Goal: Information Seeking & Learning: Learn about a topic

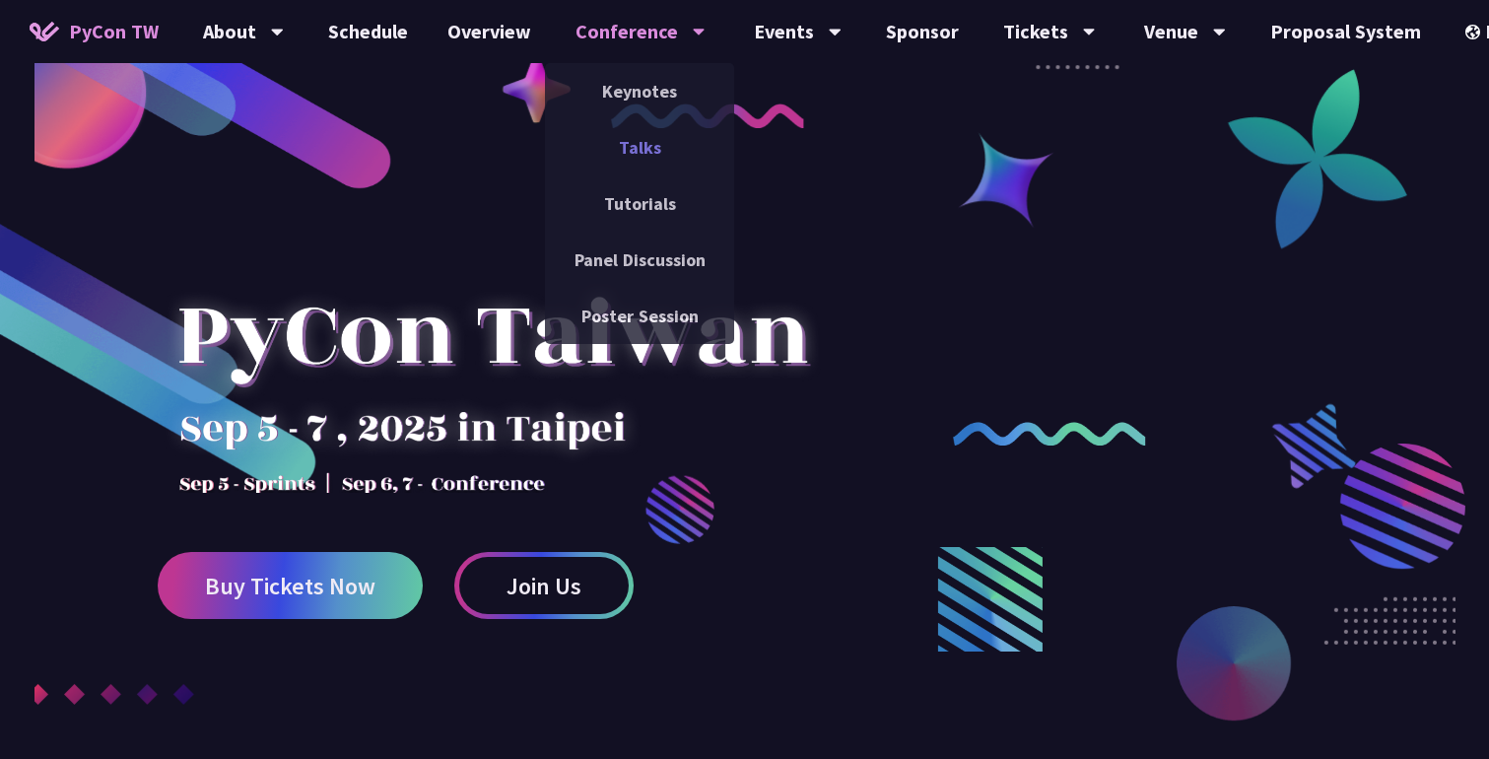
click at [648, 147] on link "Talks" at bounding box center [639, 147] width 189 height 46
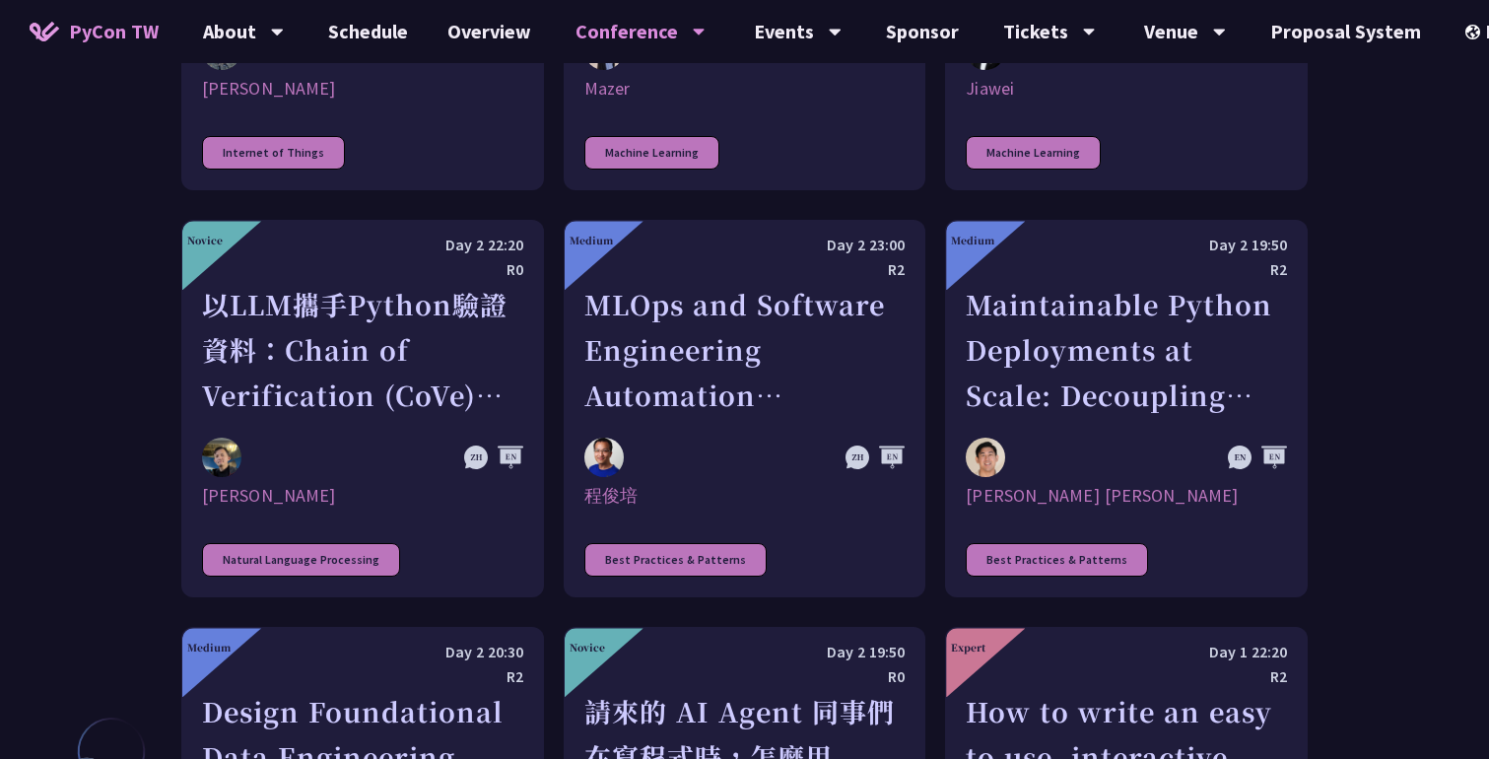
scroll to position [4260, 0]
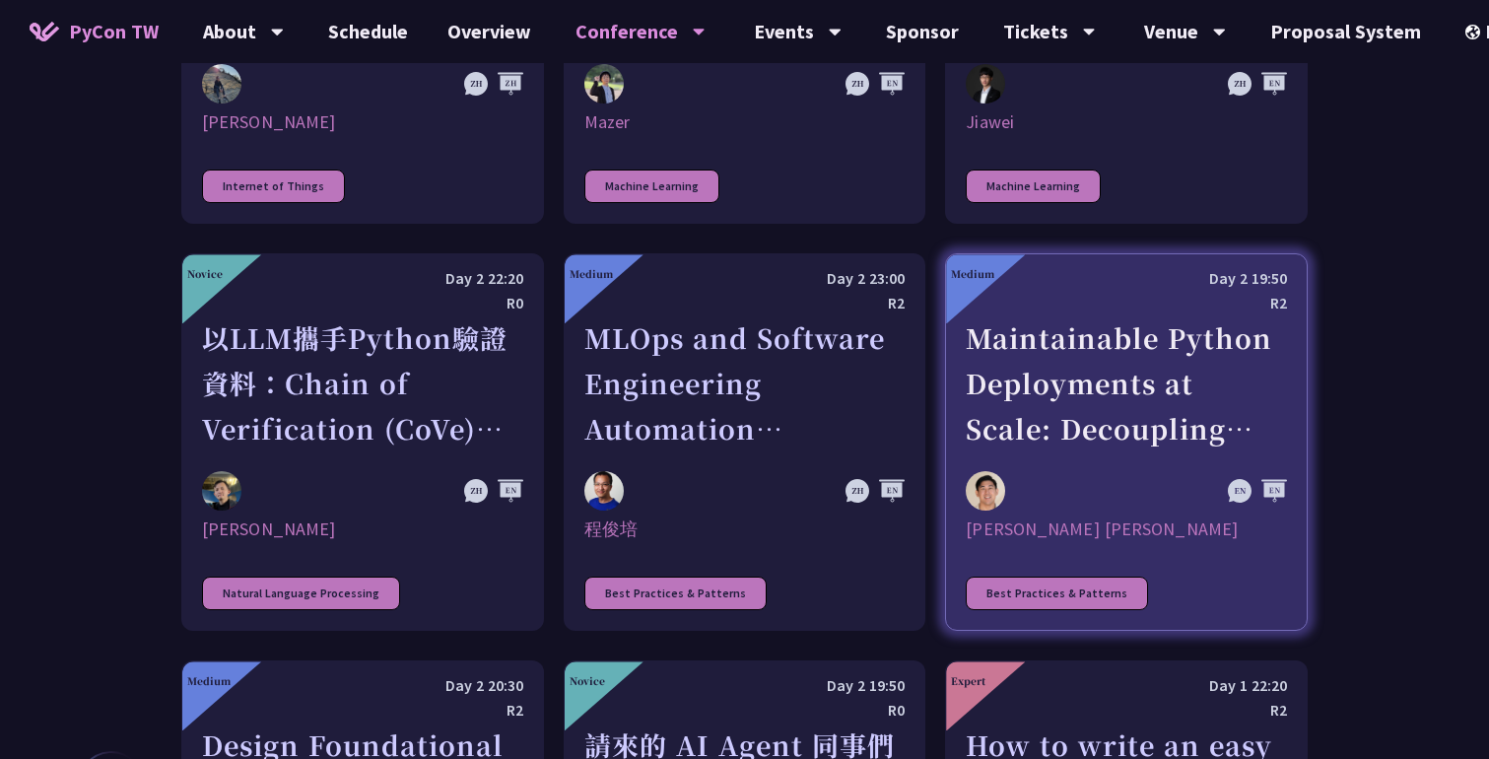
click at [1020, 348] on div "Maintainable Python Deployments at Scale: Decoupling Build from Runtime" at bounding box center [1126, 383] width 321 height 136
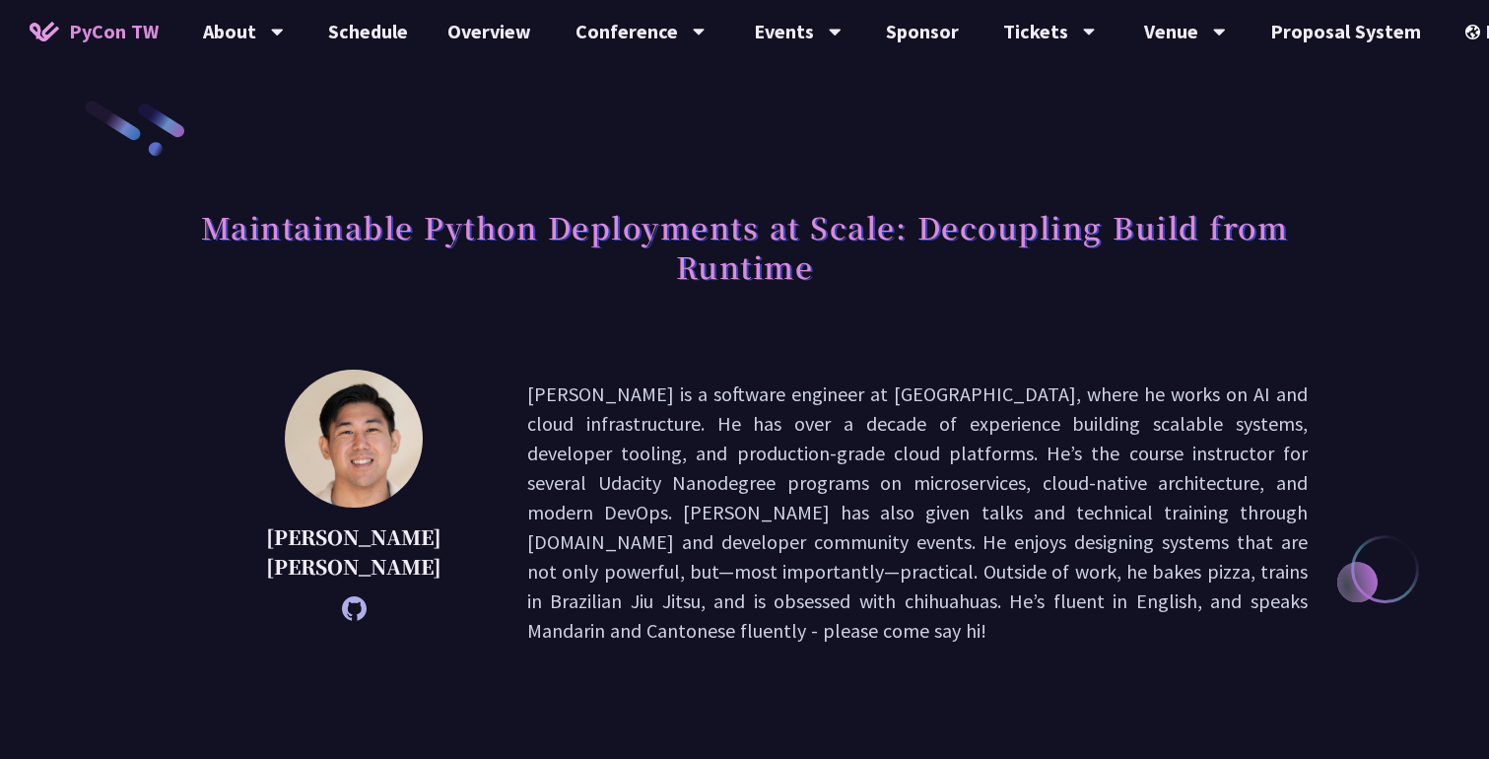
click at [686, 453] on p "[PERSON_NAME] is a software engineer at [GEOGRAPHIC_DATA], where he works on AI…" at bounding box center [917, 512] width 781 height 266
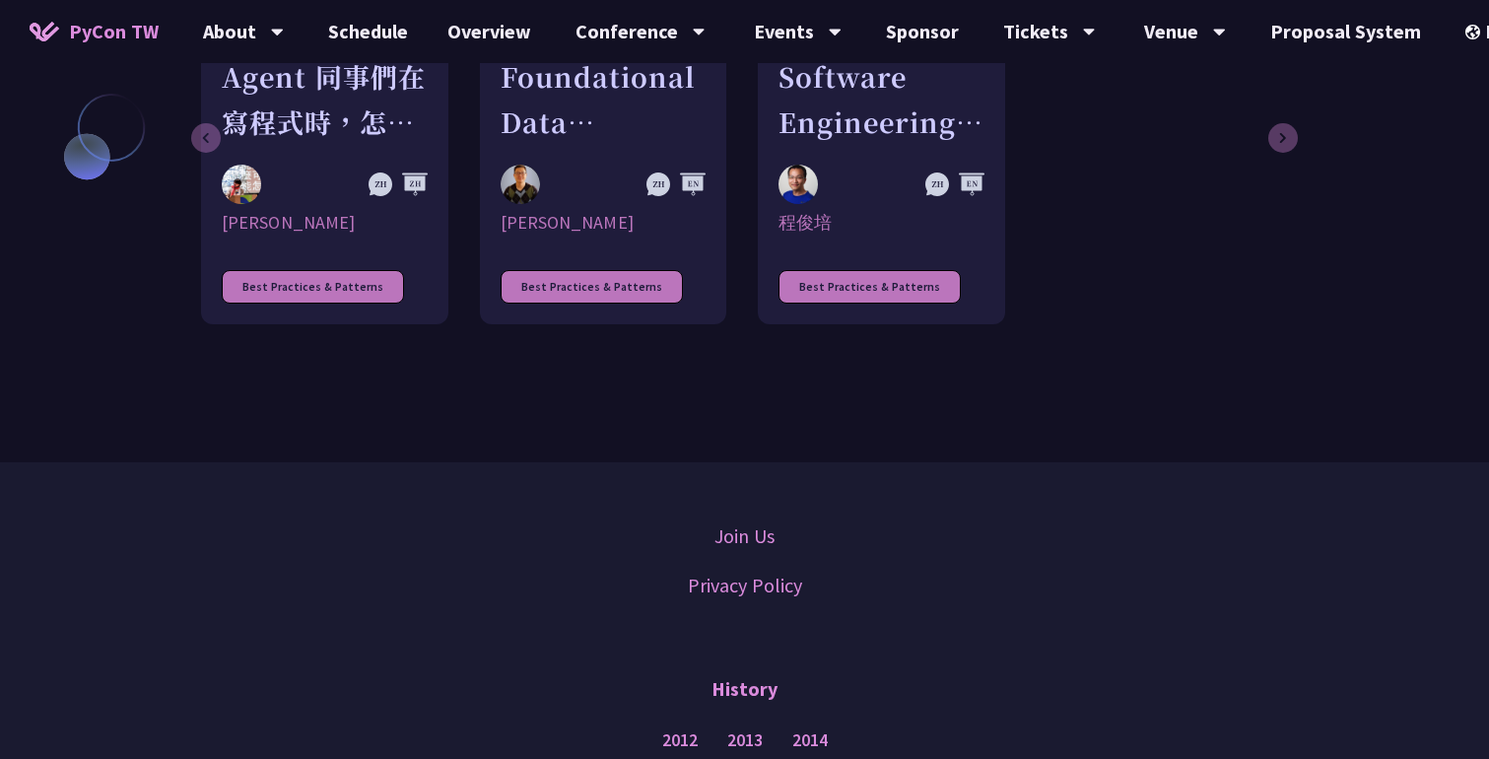
scroll to position [1717, 0]
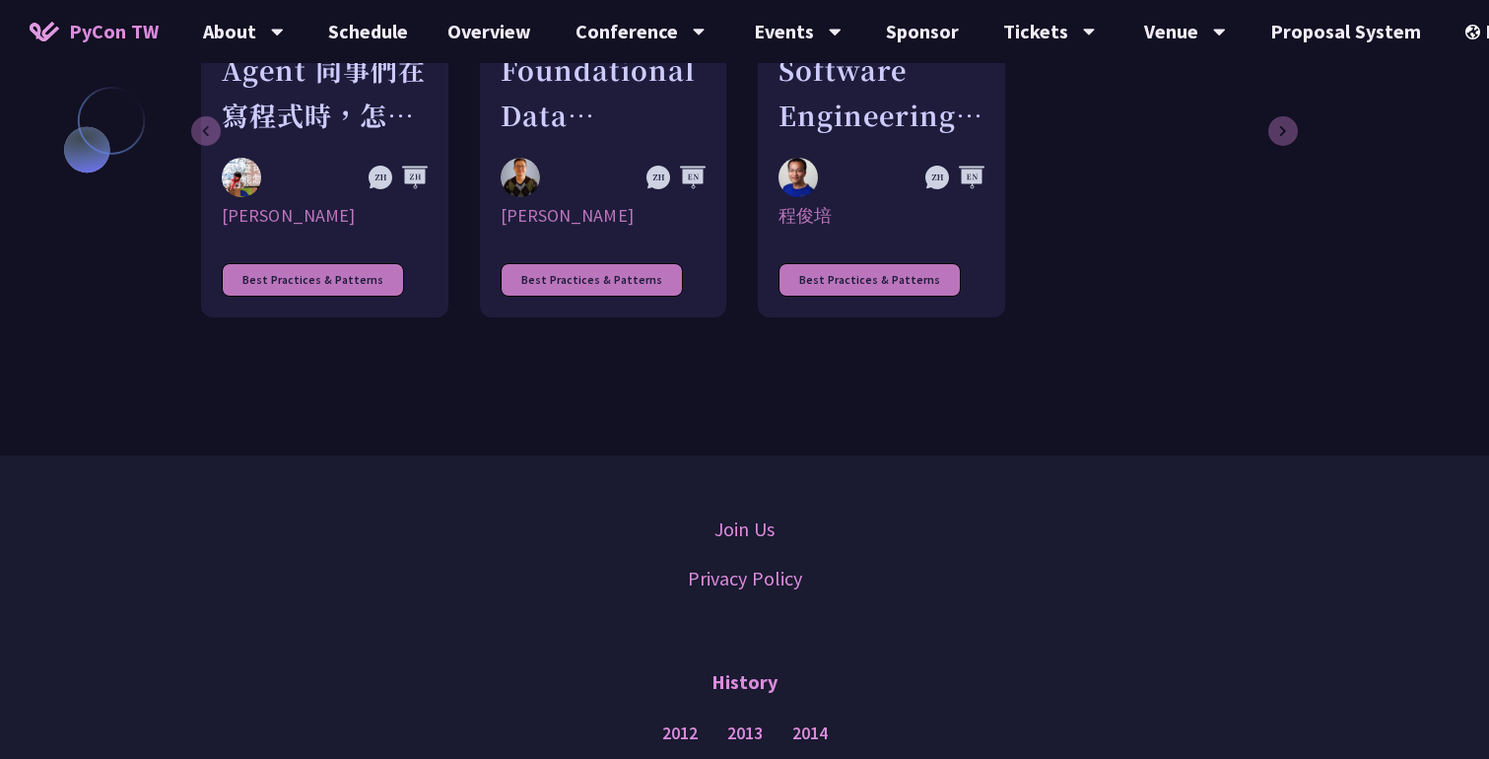
click at [700, 277] on div "Novice 請來的 AI Agent 同事們在寫程式時，怎麼用 [MEDICAL_DATA] 去除各種幻想與盲點 [PERSON_NAME] Best Pr…" at bounding box center [744, 138] width 1126 height 397
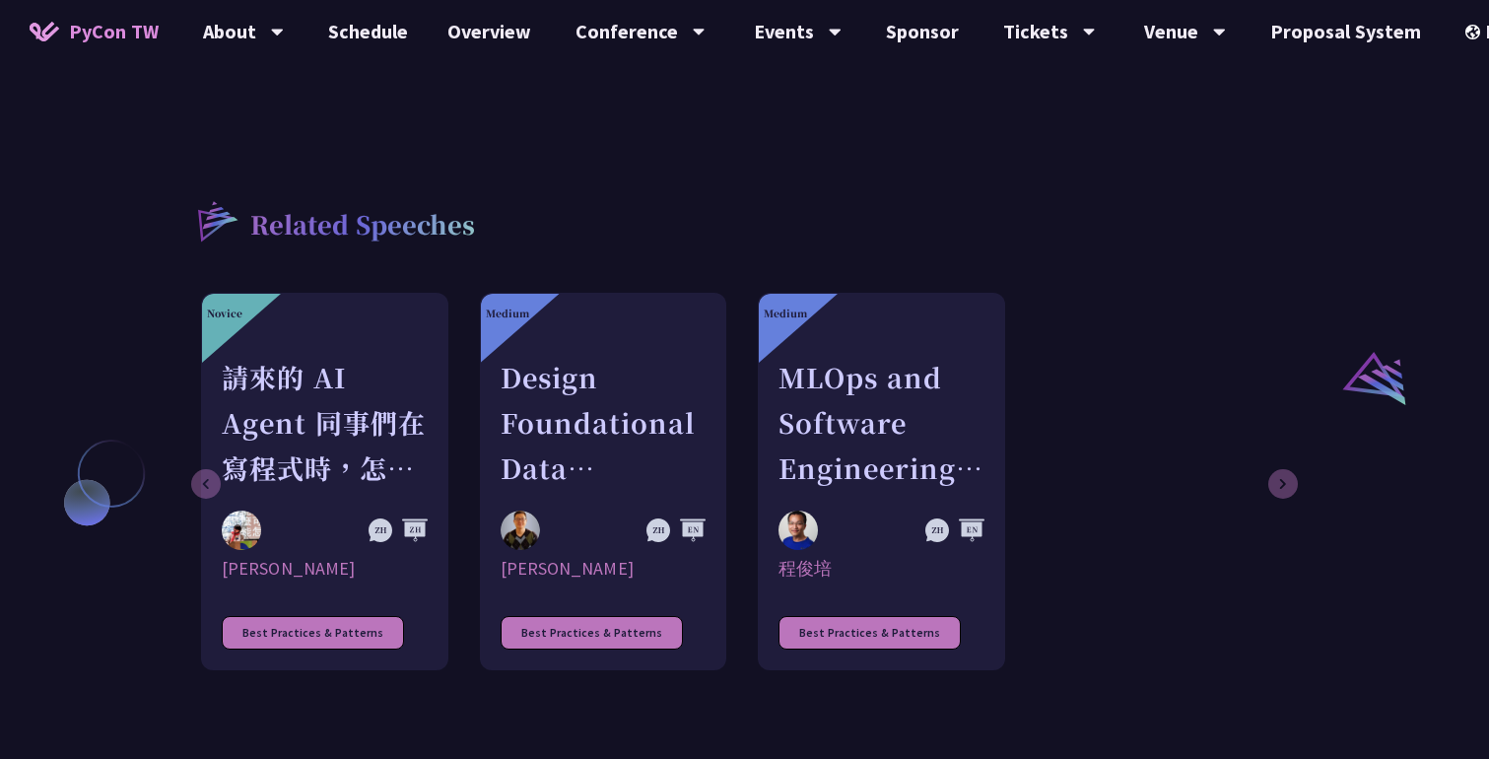
scroll to position [1327, 0]
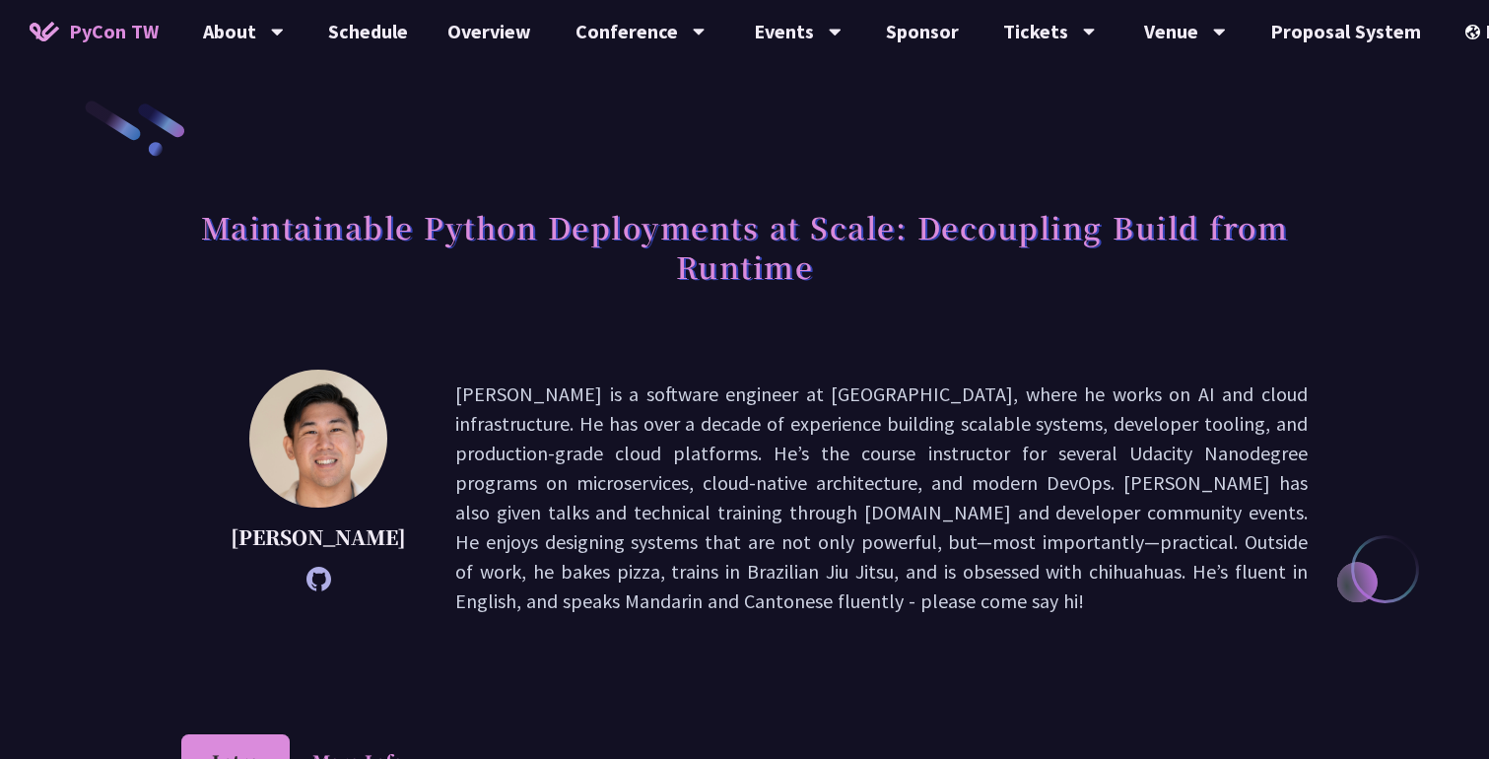
click at [1014, 210] on h1 "Maintainable Python Deployments at Scale: Decoupling Build from Runtime" at bounding box center [744, 246] width 1126 height 99
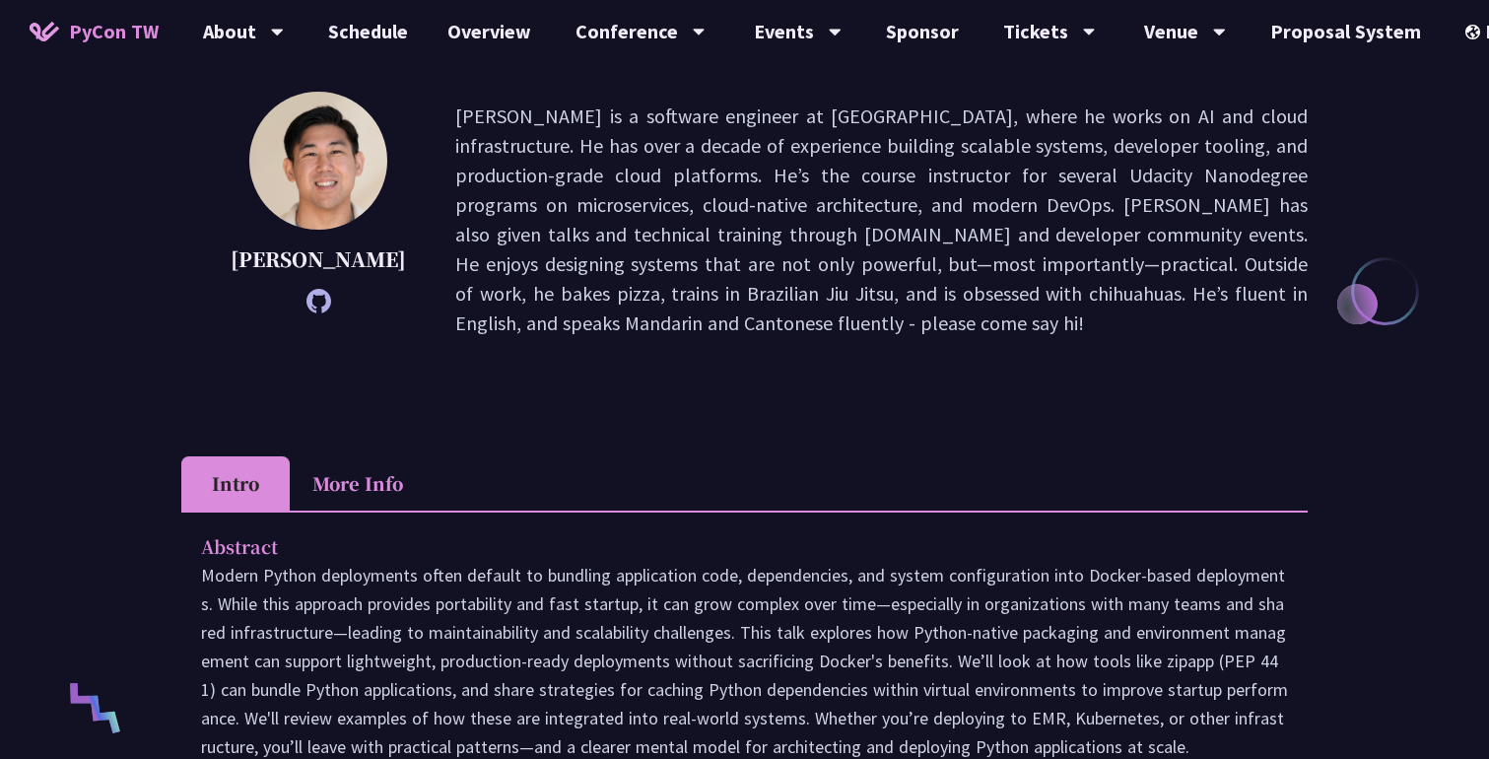
click at [1014, 210] on p "[PERSON_NAME] is a software engineer at [GEOGRAPHIC_DATA], where he works on AI…" at bounding box center [881, 220] width 853 height 237
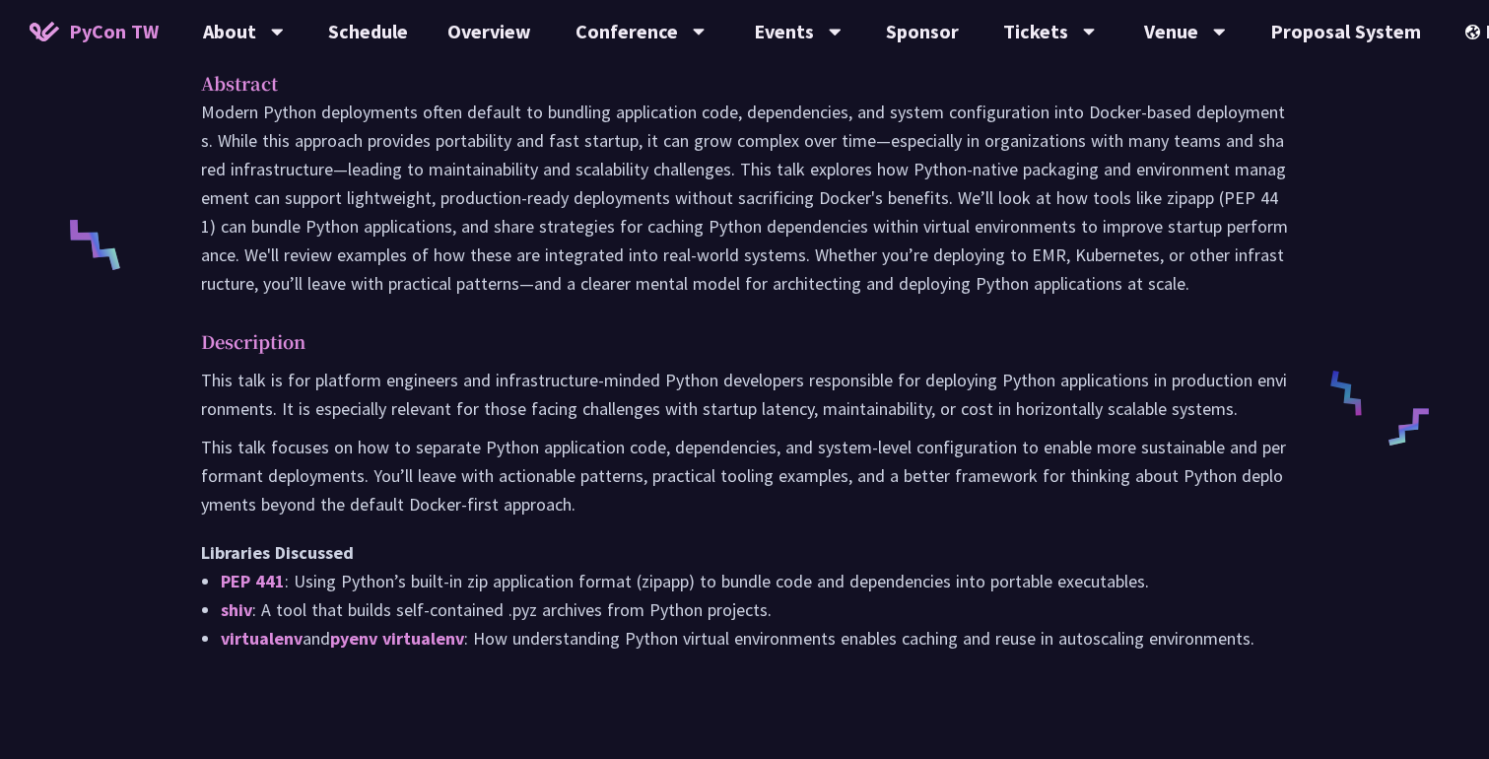
click at [1014, 210] on p at bounding box center [744, 198] width 1087 height 200
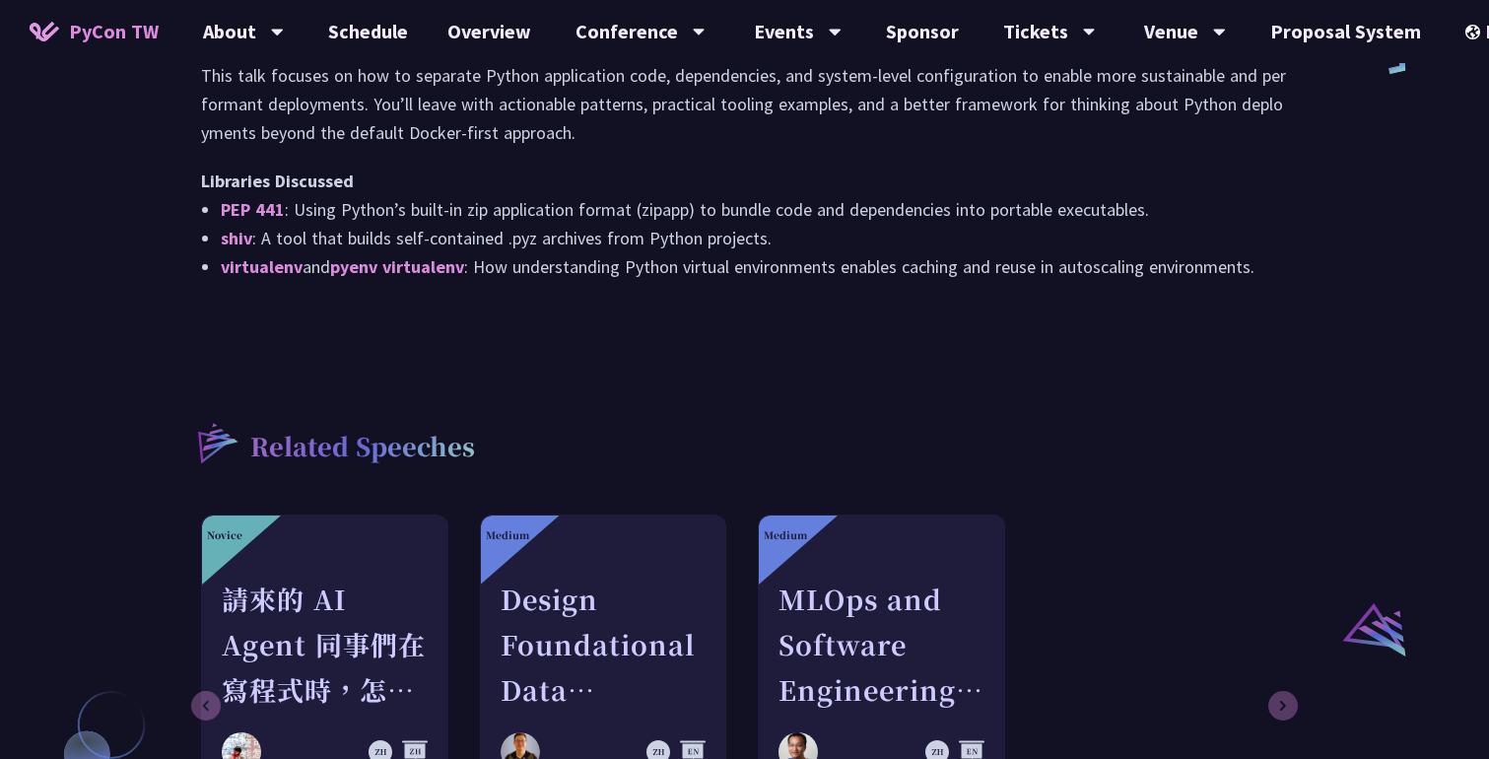
click at [1014, 224] on li "shiv : A tool that builds self-contained .pyz archives from Python projects." at bounding box center [754, 238] width 1067 height 29
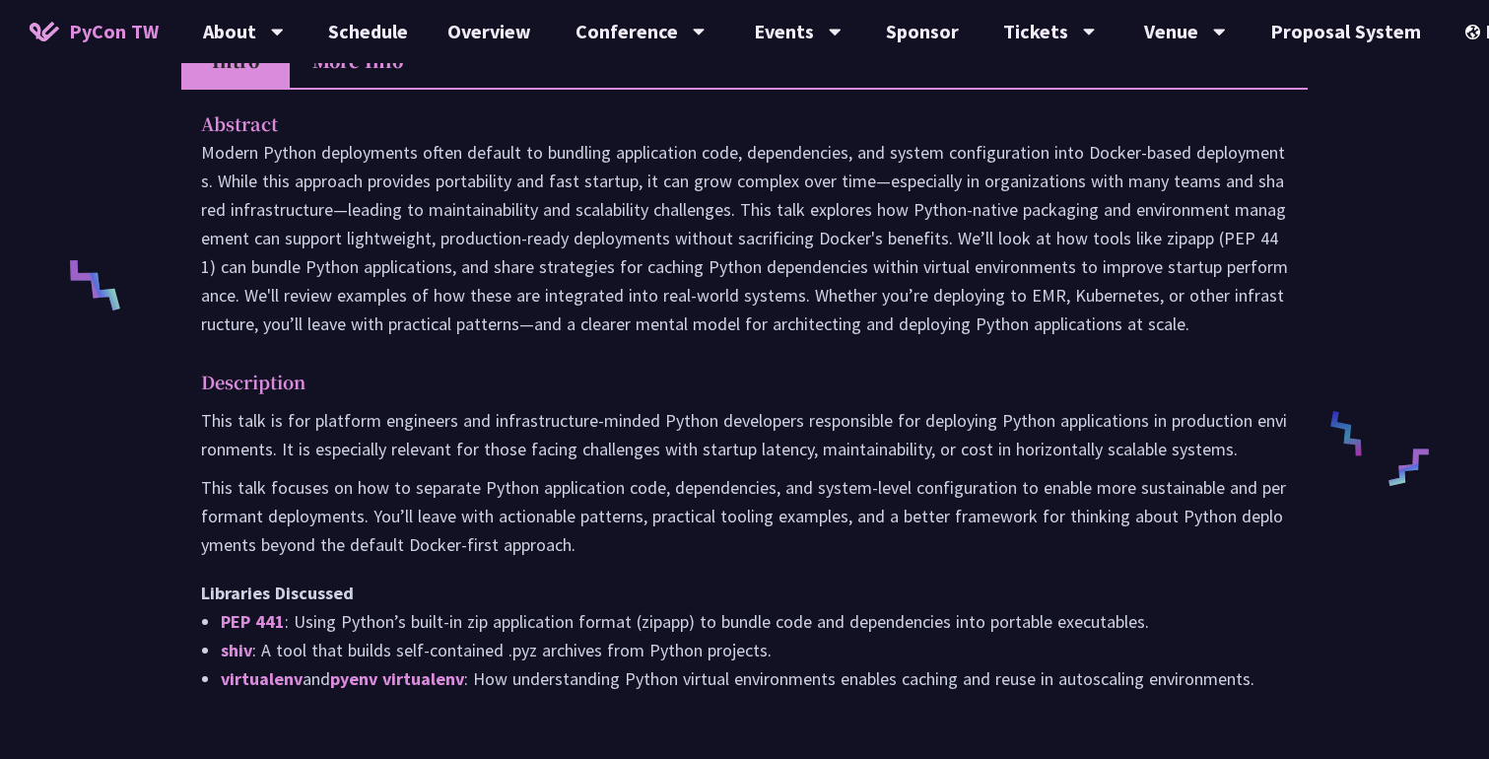
scroll to position [624, 0]
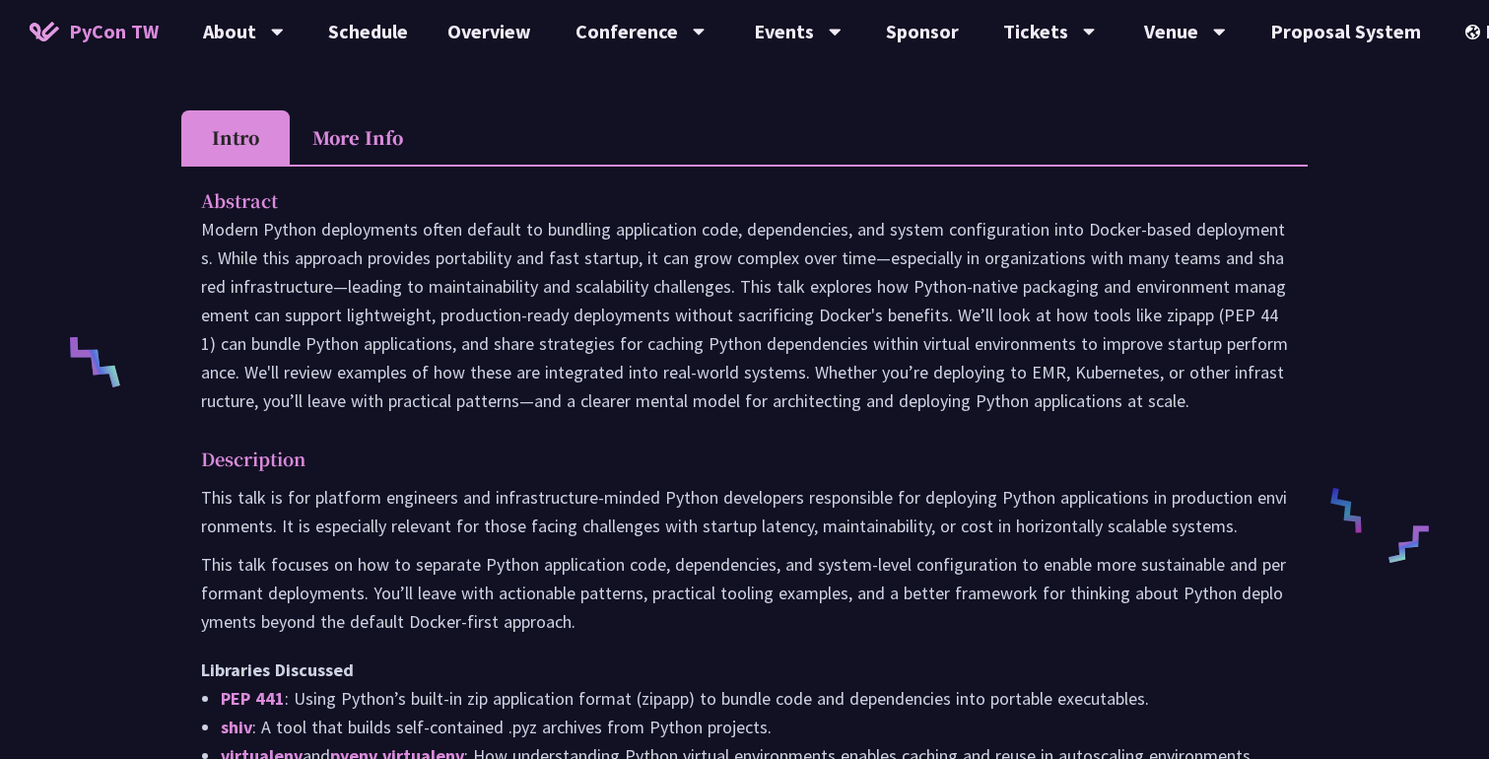
click at [1014, 215] on p at bounding box center [744, 315] width 1087 height 200
